Goal: Transaction & Acquisition: Purchase product/service

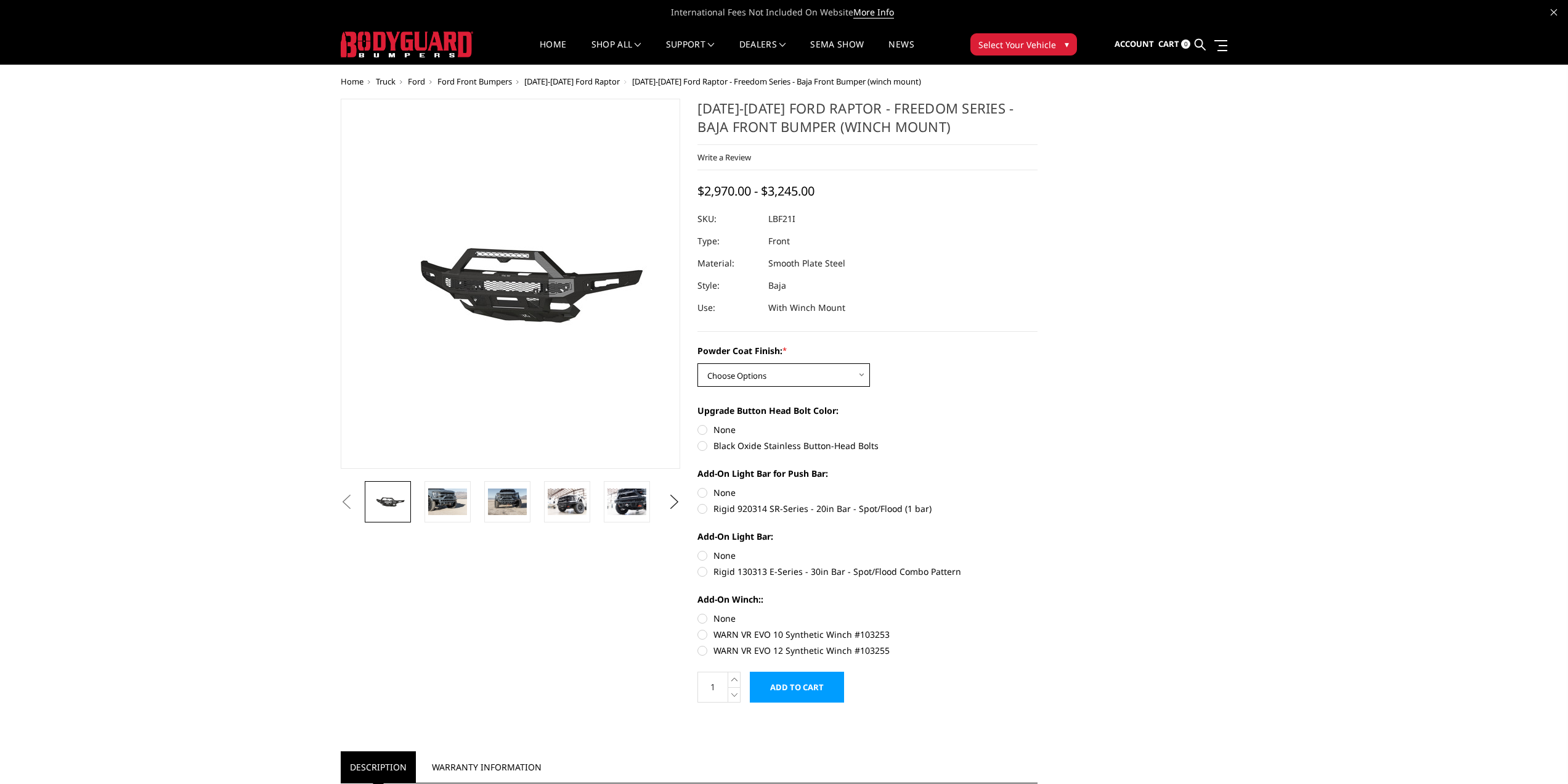
click at [758, 381] on select "Choose Options Bare Metal Texture Black Powder Coat" at bounding box center [784, 375] width 173 height 23
select select "2766"
click at [698, 364] on select "Choose Options Bare Metal Texture Black Powder Coat" at bounding box center [784, 375] width 173 height 23
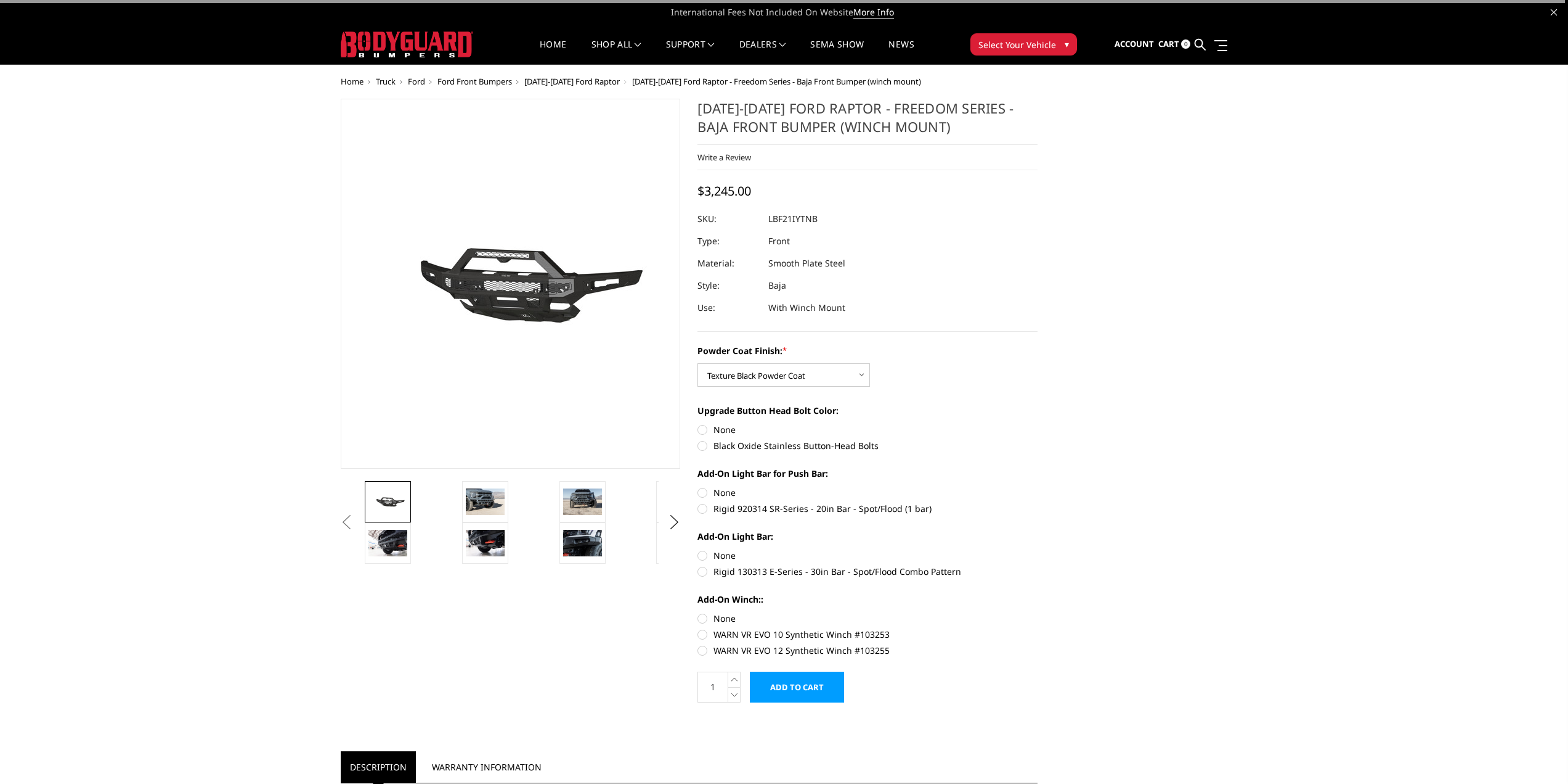
click at [936, 418] on div "Upgrade Button Head Bolt Color: None Black Oxide Stainless Button-Head Bolts" at bounding box center [867, 426] width 340 height 46
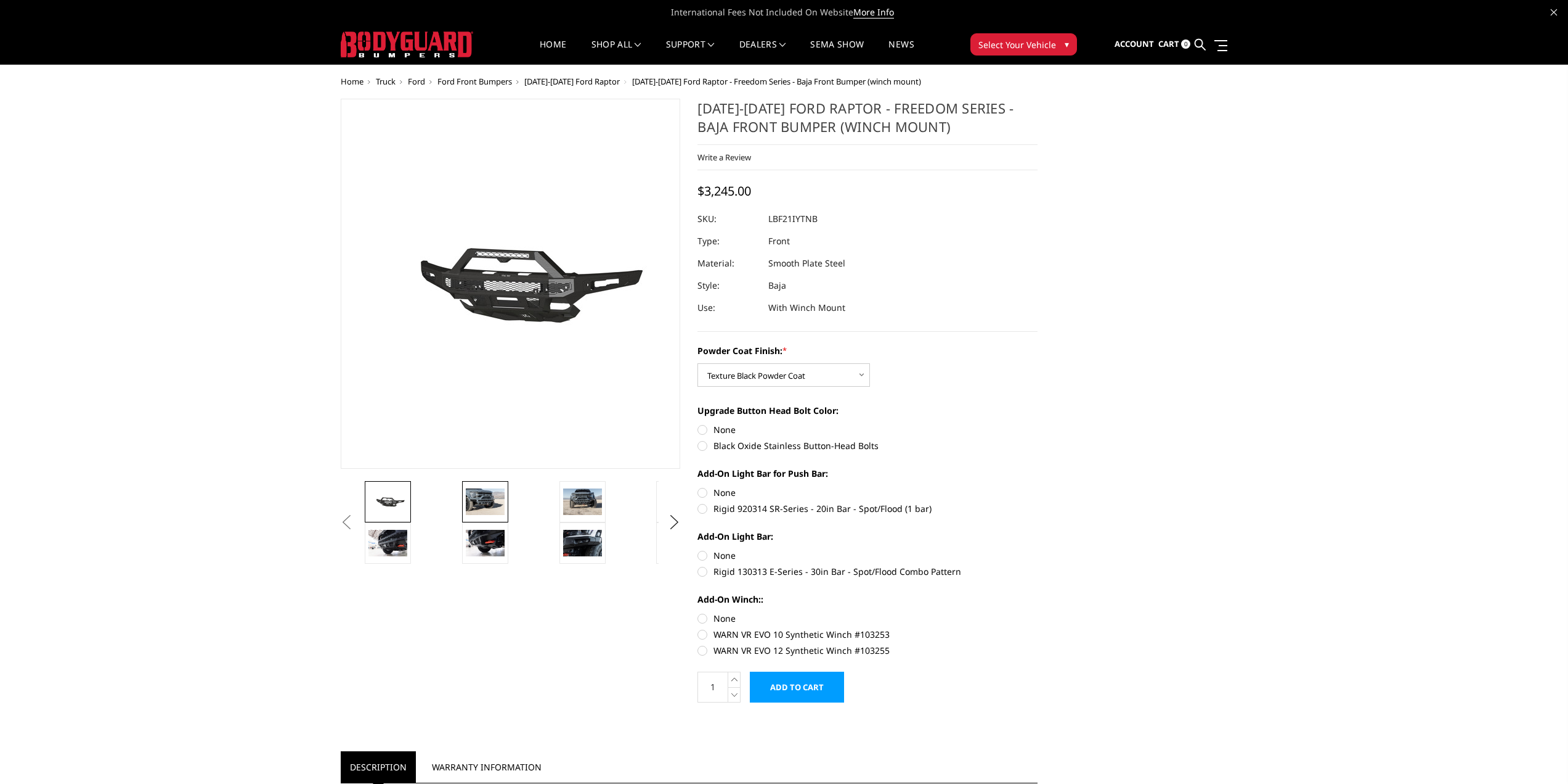
click at [476, 509] on img at bounding box center [485, 501] width 39 height 26
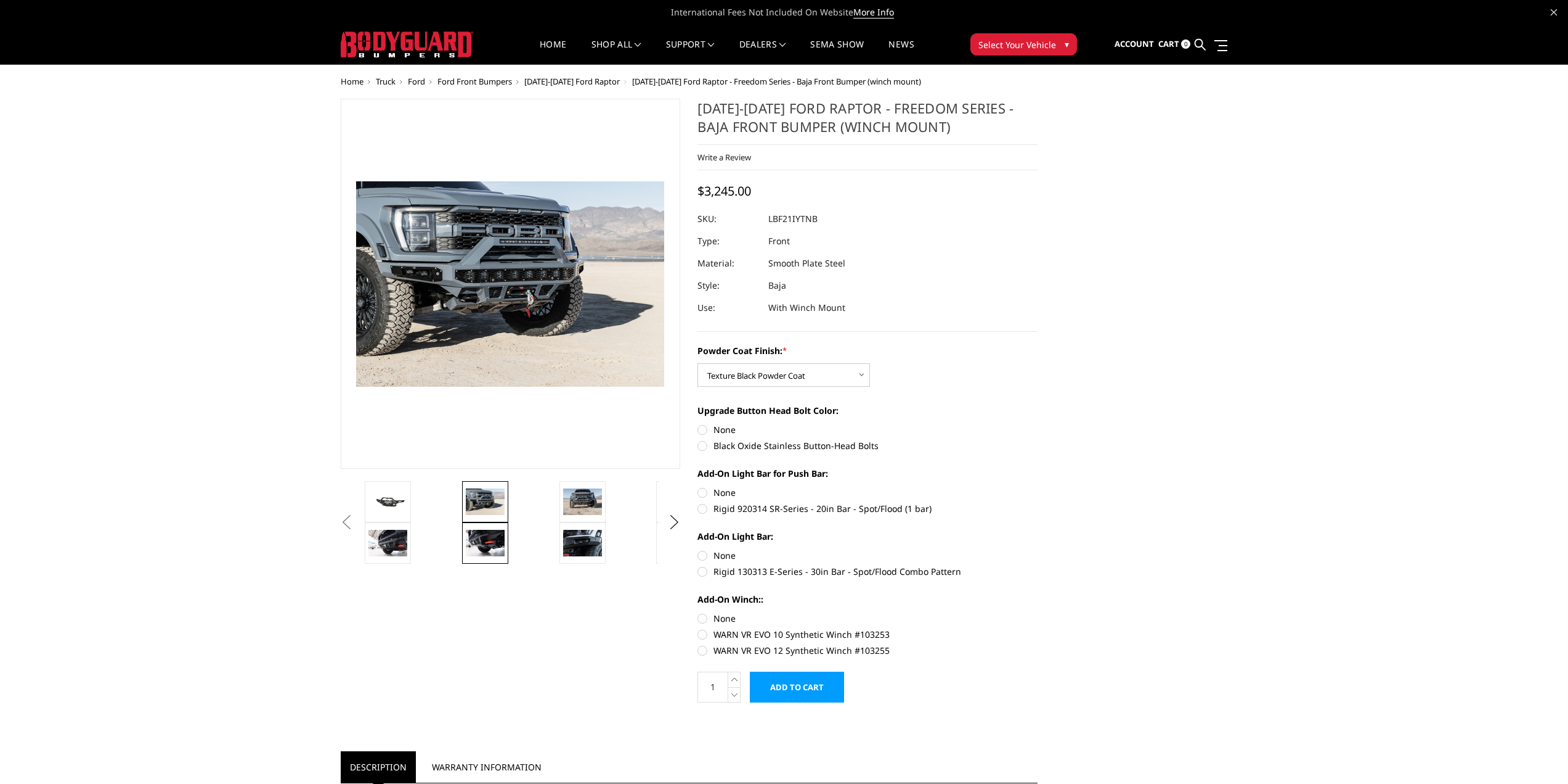
click at [491, 546] on img at bounding box center [485, 542] width 39 height 26
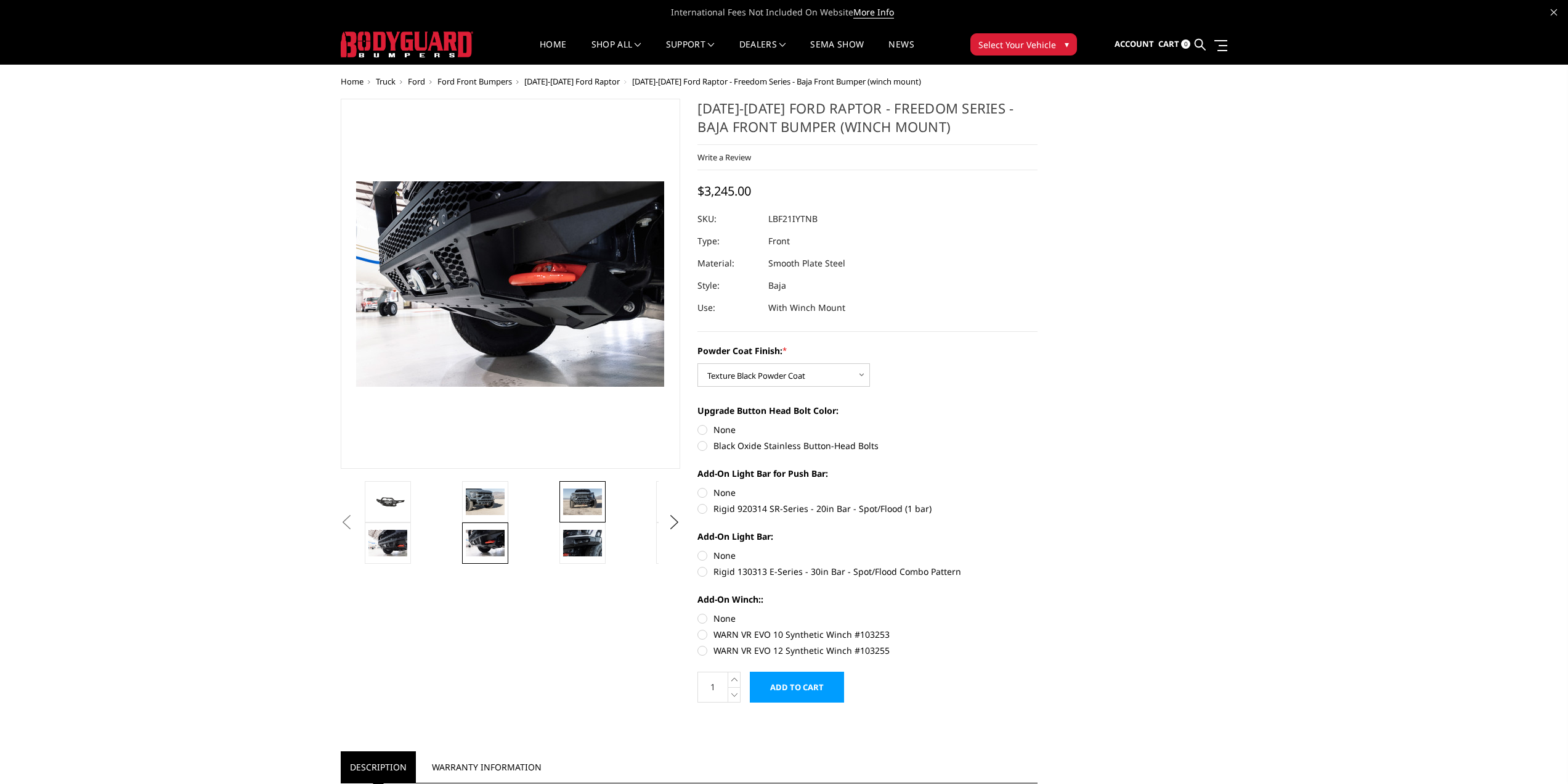
click at [585, 506] on img at bounding box center [582, 501] width 39 height 26
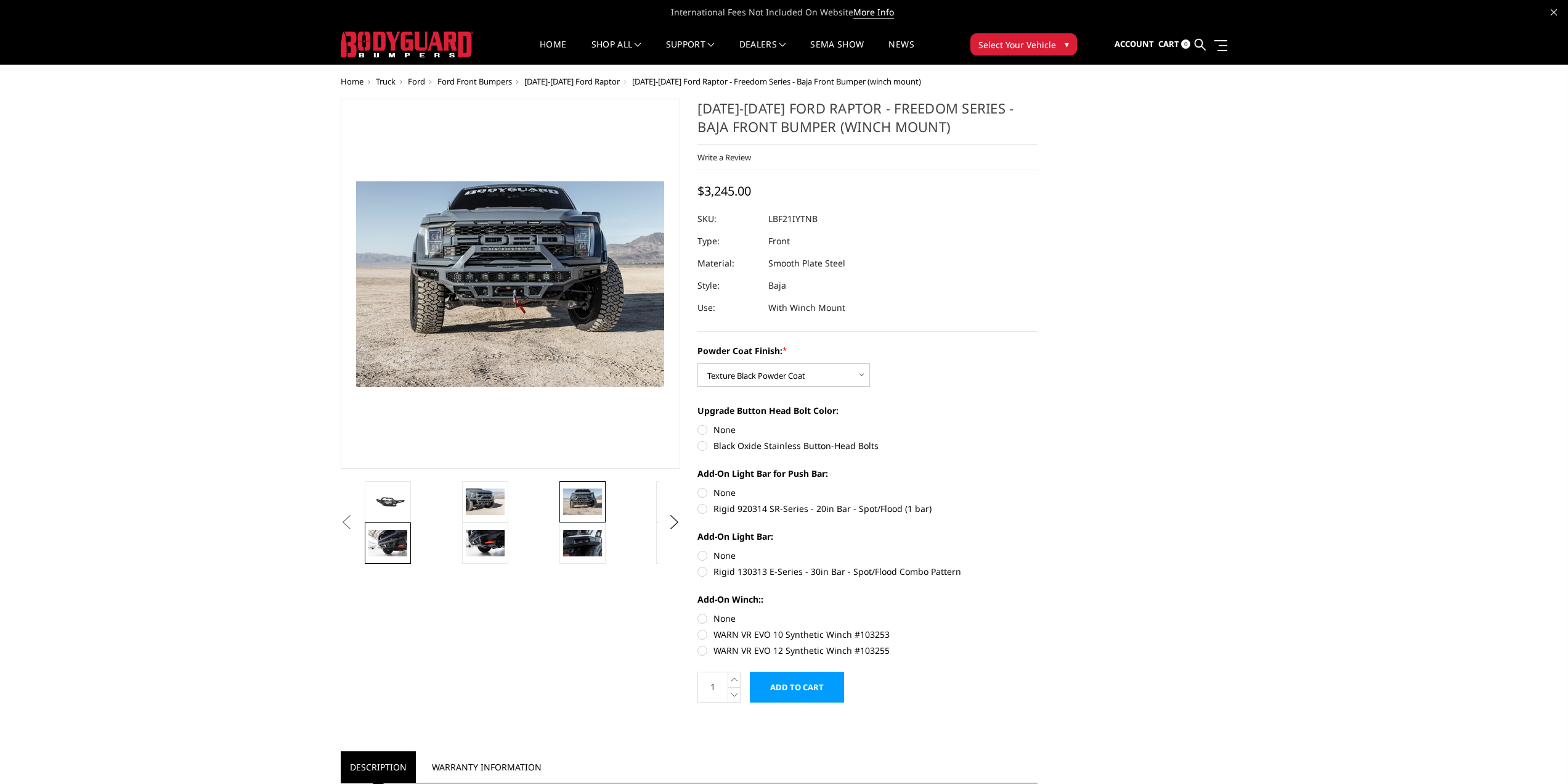
click at [400, 539] on img at bounding box center [387, 542] width 39 height 26
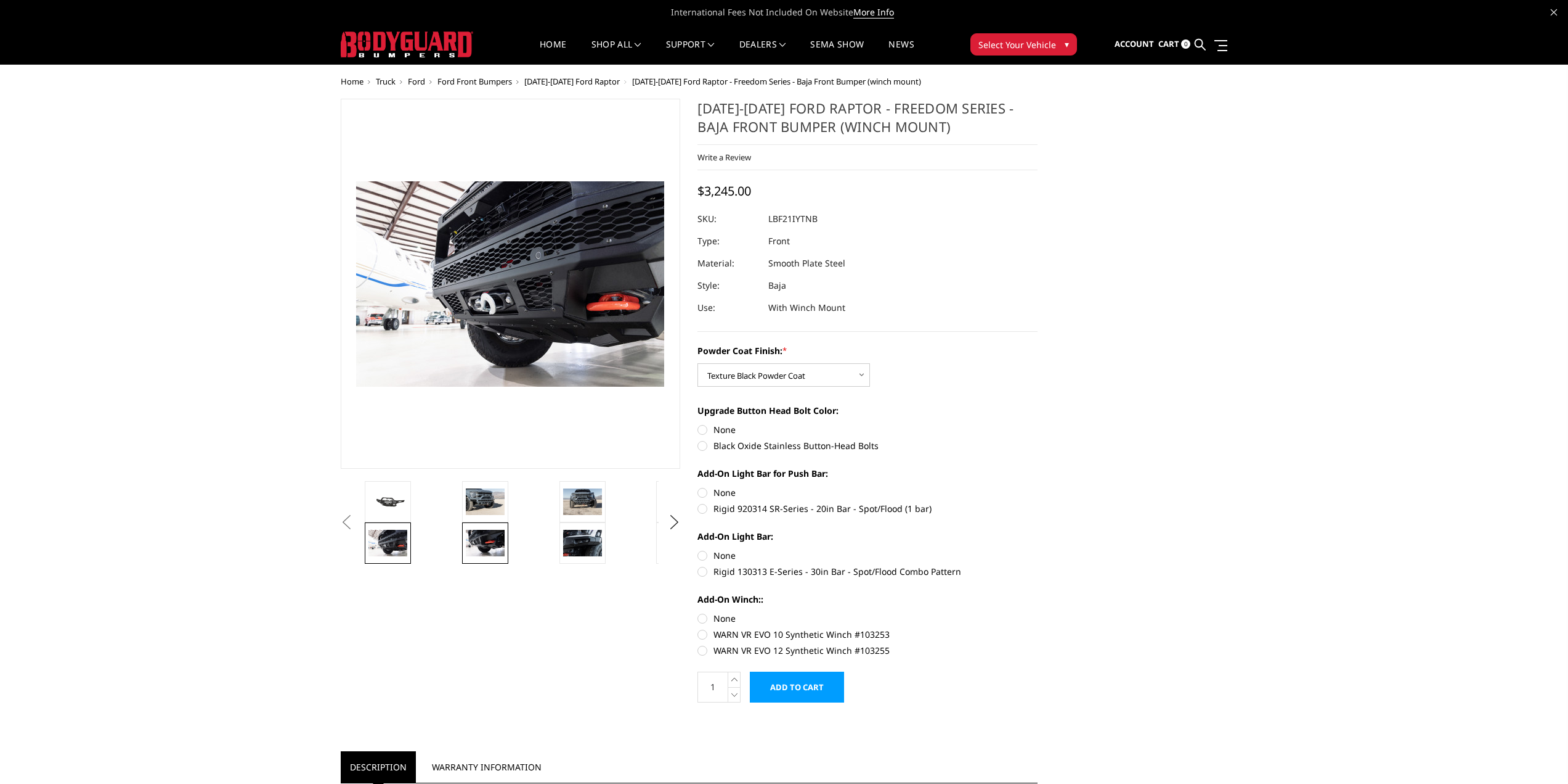
click at [487, 547] on img at bounding box center [485, 542] width 39 height 26
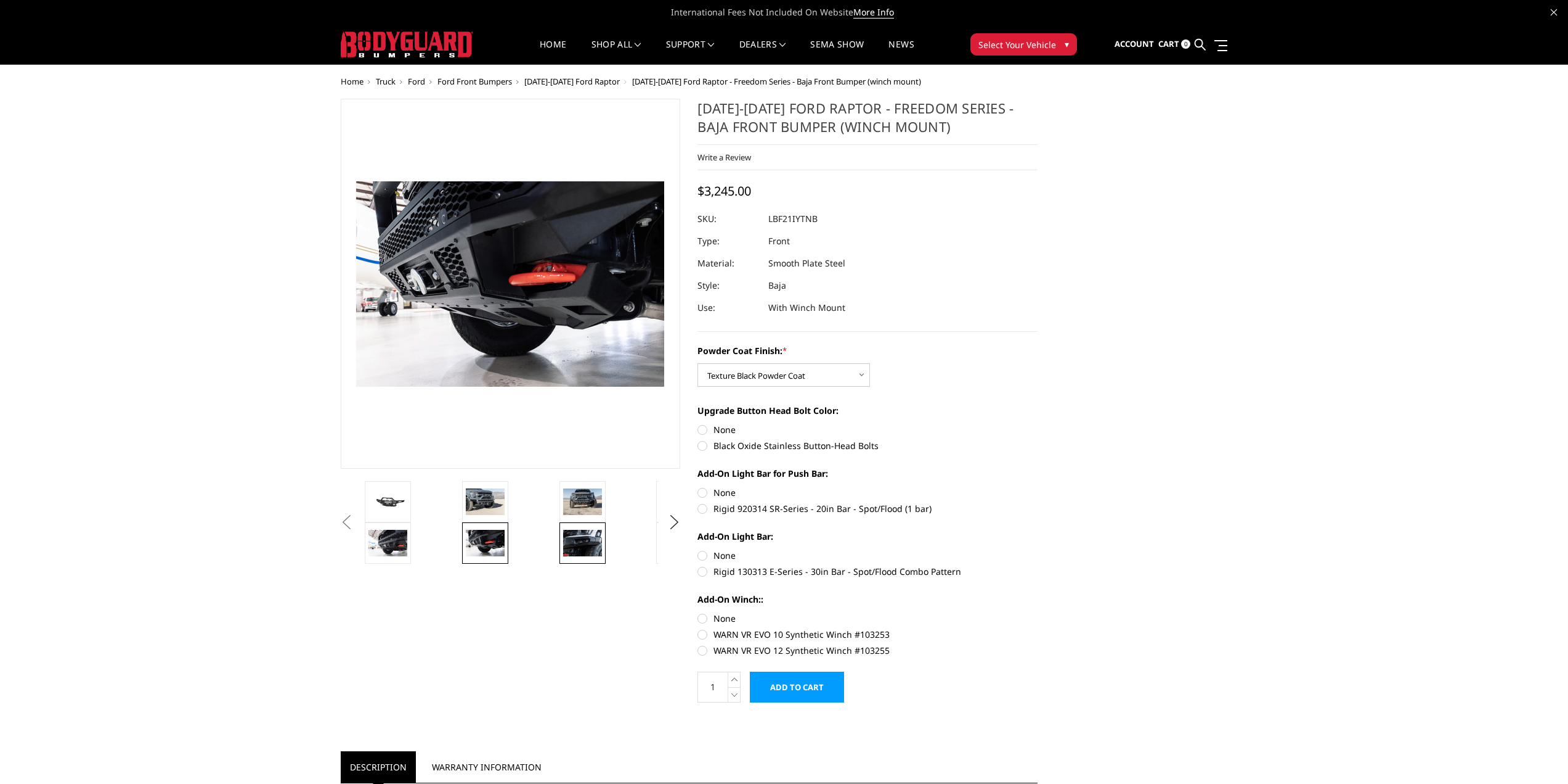
click at [576, 554] on img at bounding box center [582, 542] width 39 height 26
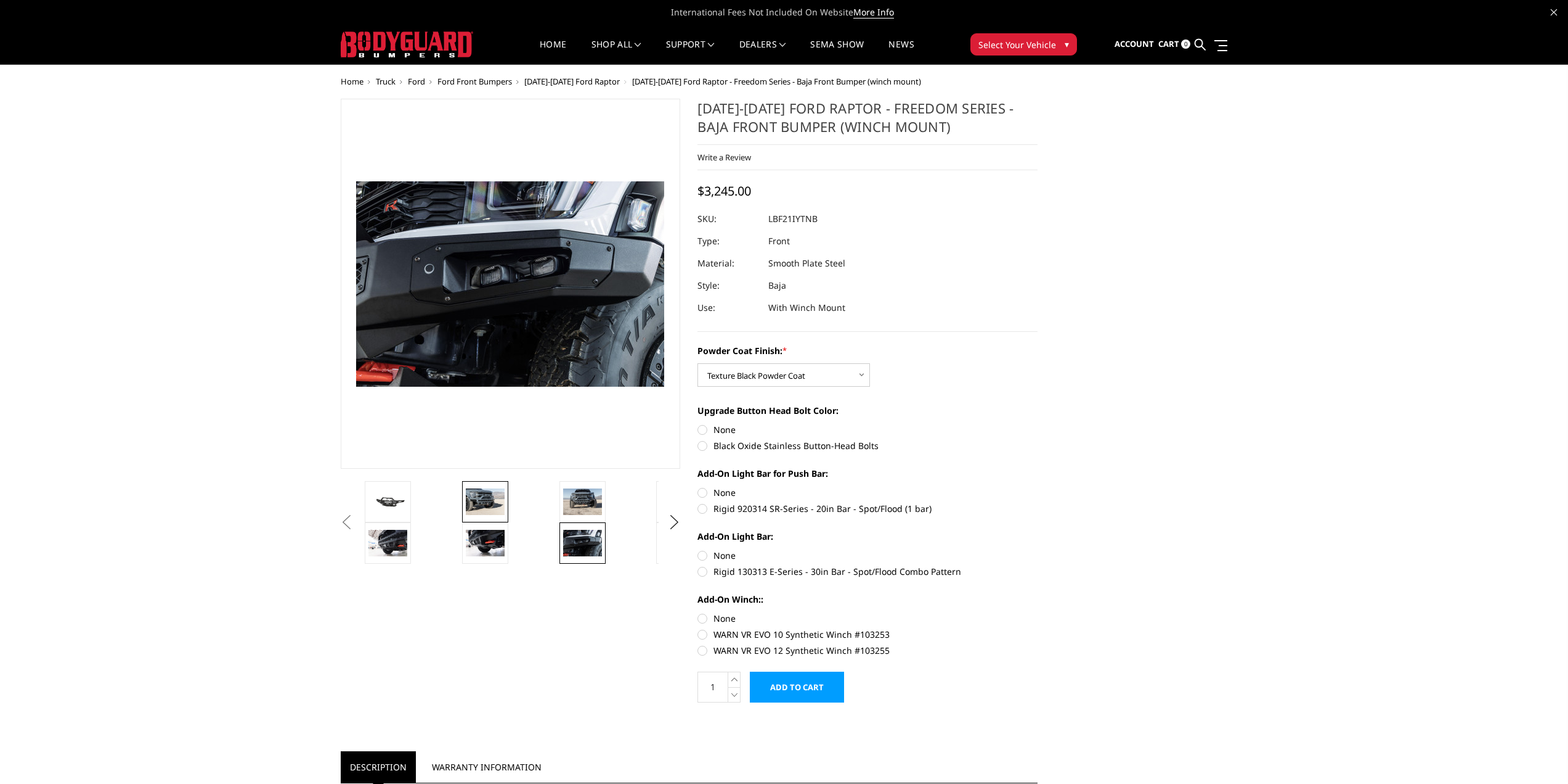
click at [487, 500] on img at bounding box center [485, 501] width 39 height 26
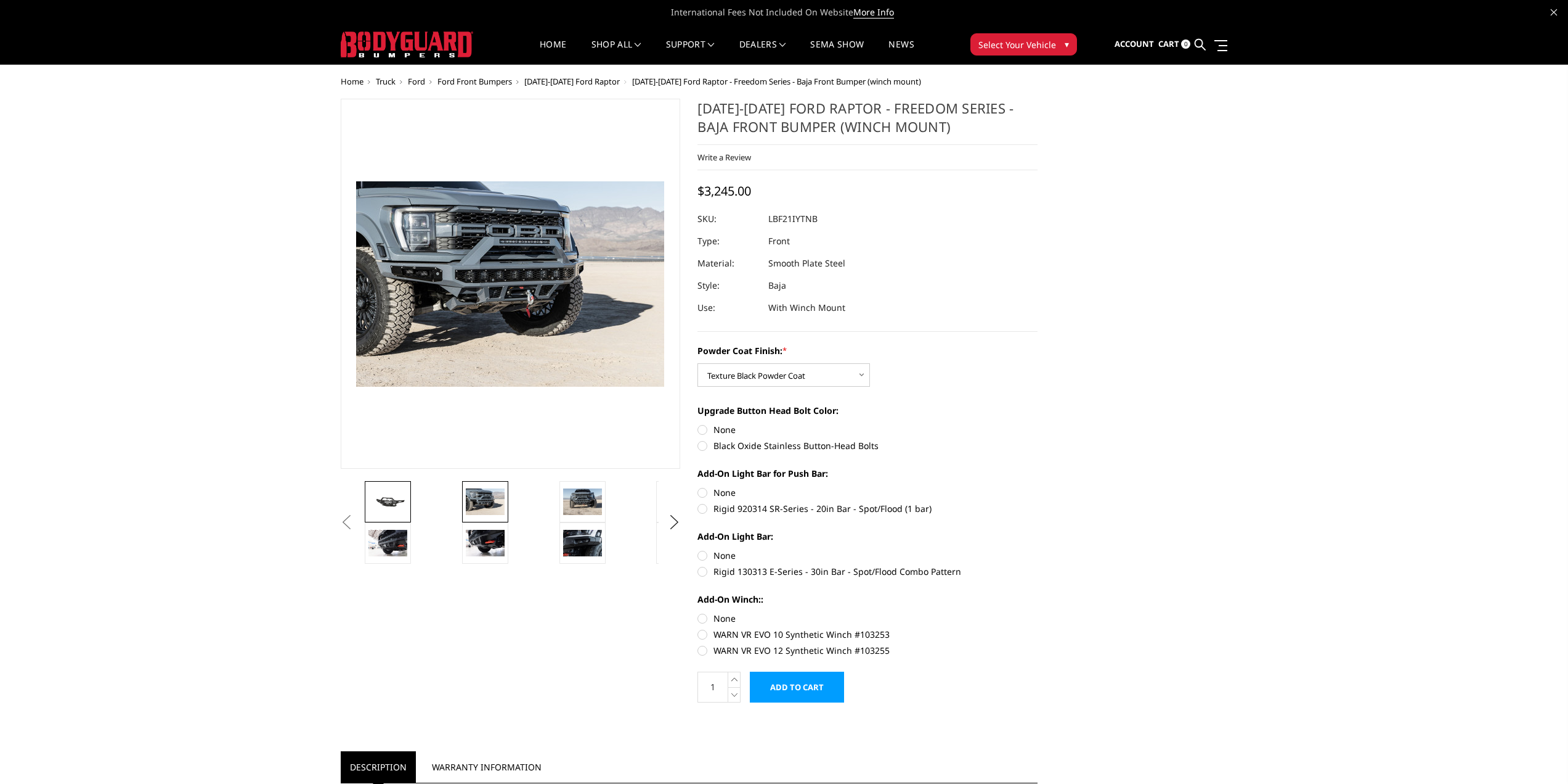
click at [390, 494] on img at bounding box center [387, 501] width 39 height 18
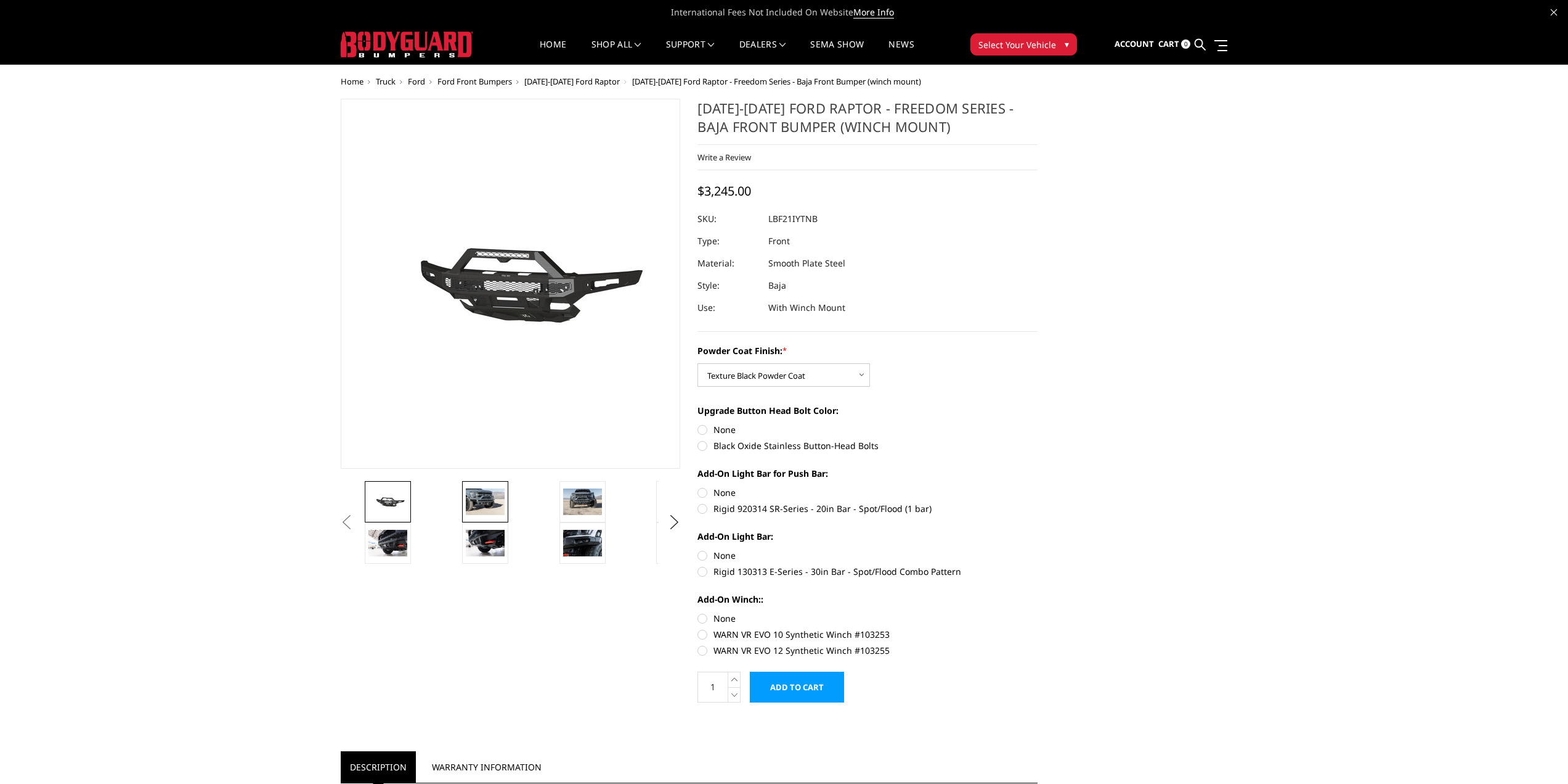
click at [493, 500] on img at bounding box center [485, 501] width 39 height 26
